Goal: Use online tool/utility: Utilize a website feature to perform a specific function

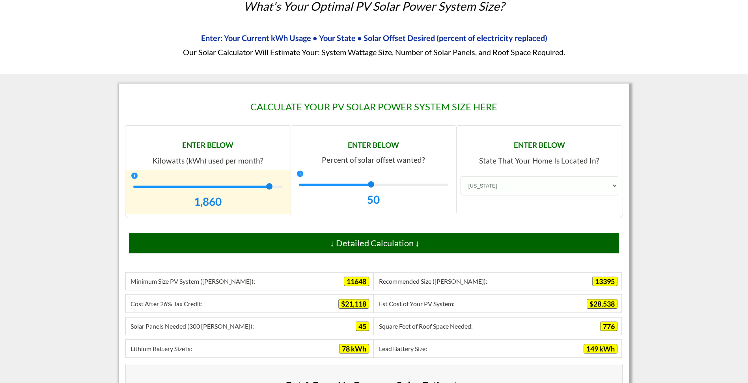
drag, startPoint x: 189, startPoint y: 188, endPoint x: 270, endPoint y: 193, distance: 81.0
click at [270, 193] on div "1,860 1,860" at bounding box center [207, 197] width 157 height 26
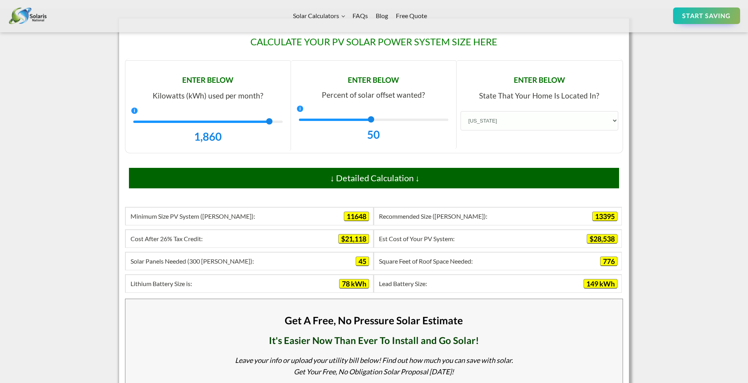
scroll to position [197, 0]
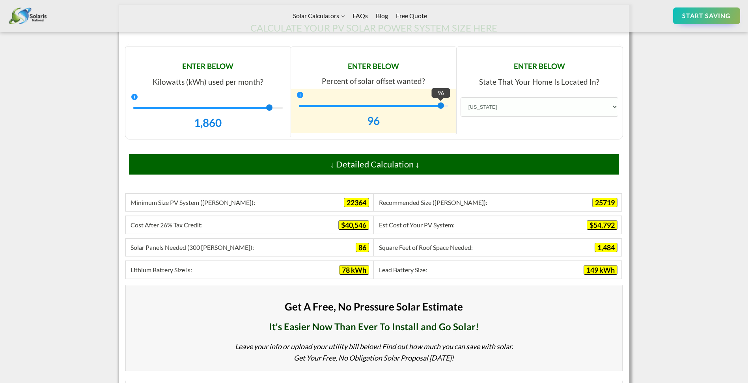
drag, startPoint x: 375, startPoint y: 106, endPoint x: 444, endPoint y: 107, distance: 68.6
click at [444, 107] on div "96 96" at bounding box center [373, 116] width 157 height 26
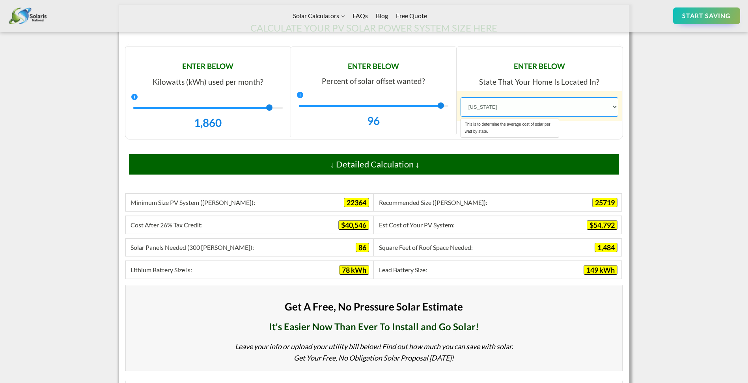
click at [507, 103] on select "[US_STATE] [US_STATE] [US_STATE] [US_STATE] [US_STATE] [US_STATE] [US_STATE] [U…" at bounding box center [540, 106] width 158 height 19
select select "8.27"
click at [461, 97] on select "[US_STATE] [US_STATE] [US_STATE] [US_STATE] [US_STATE] [US_STATE] [US_STATE] [U…" at bounding box center [540, 106] width 158 height 19
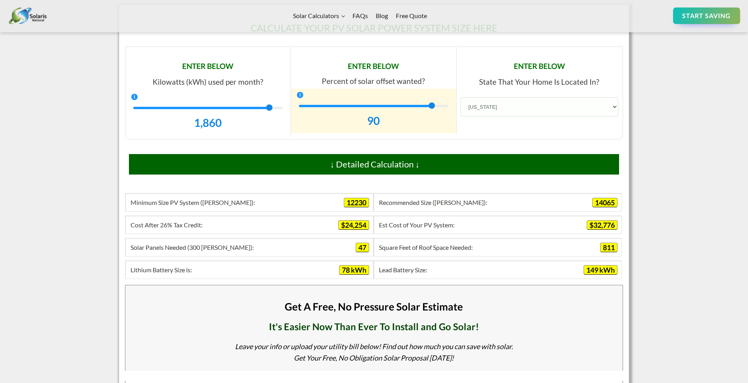
drag, startPoint x: 442, startPoint y: 104, endPoint x: 435, endPoint y: 103, distance: 7.7
click at [435, 103] on div "90 90" at bounding box center [373, 116] width 157 height 26
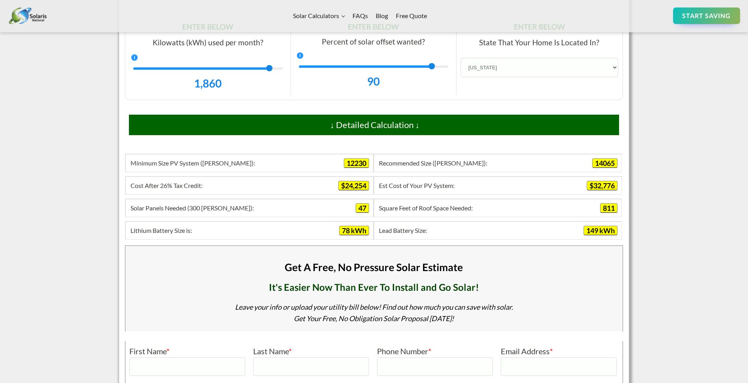
scroll to position [158, 0]
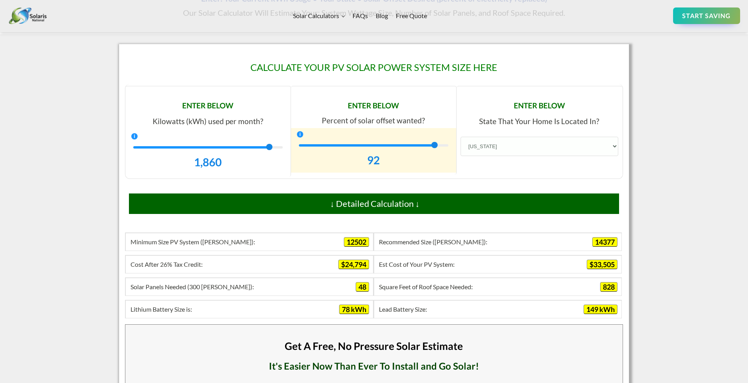
drag, startPoint x: 432, startPoint y: 147, endPoint x: 437, endPoint y: 148, distance: 4.8
click at [437, 148] on div "92 92" at bounding box center [373, 155] width 157 height 26
click at [437, 145] on span "93" at bounding box center [436, 145] width 6 height 6
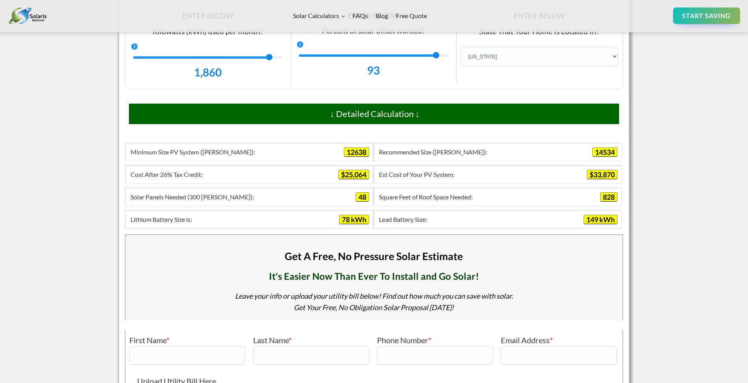
scroll to position [169, 0]
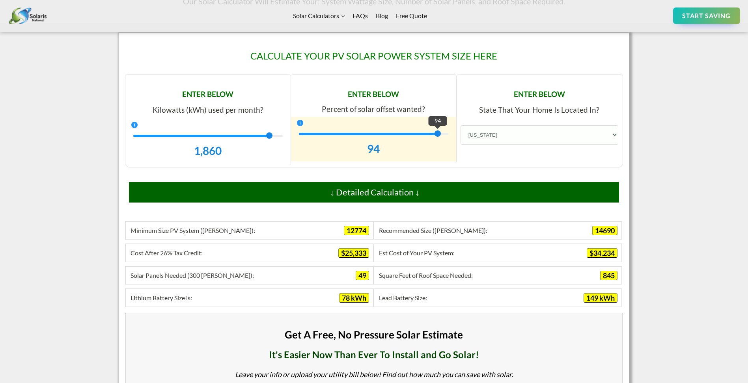
click at [439, 135] on span "94" at bounding box center [438, 134] width 6 height 6
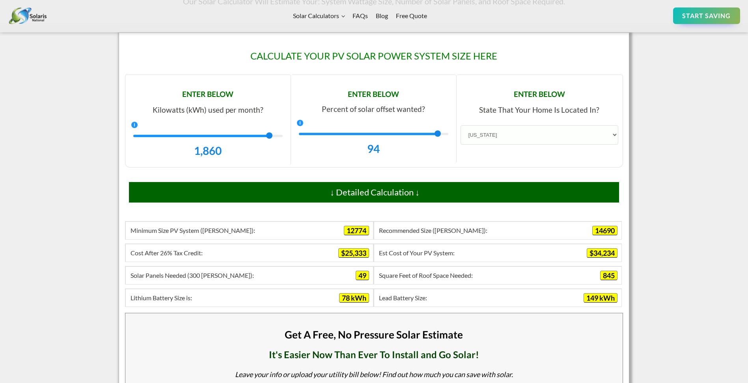
click at [667, 192] on div "Calculate Your PV Solar Power System Size Here ENTER BELOW Kilowatts (kWh) used…" at bounding box center [374, 288] width 748 height 531
